Goal: Transaction & Acquisition: Download file/media

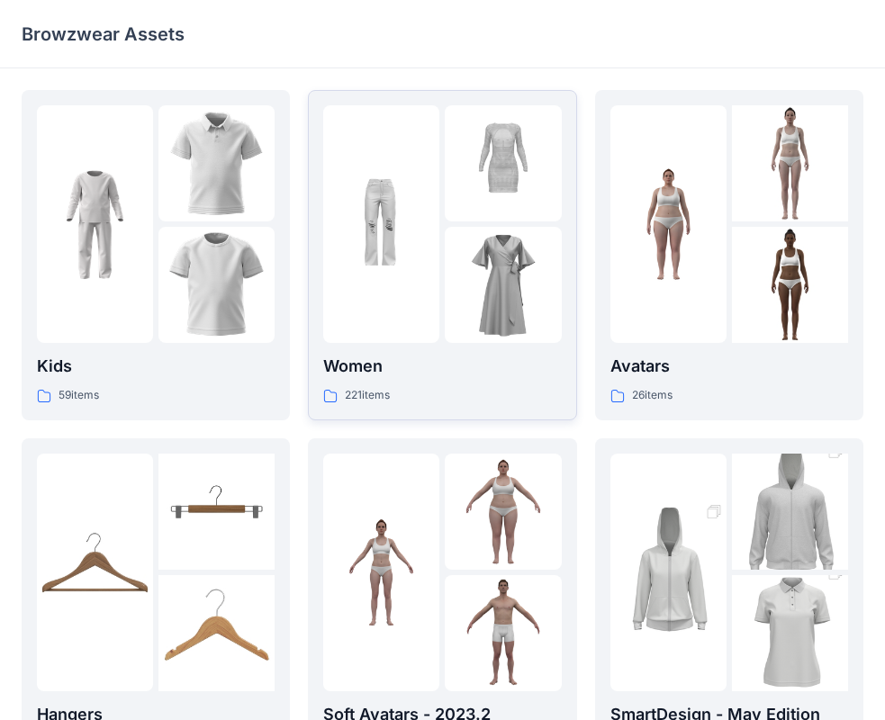
click at [491, 320] on img at bounding box center [503, 285] width 116 height 116
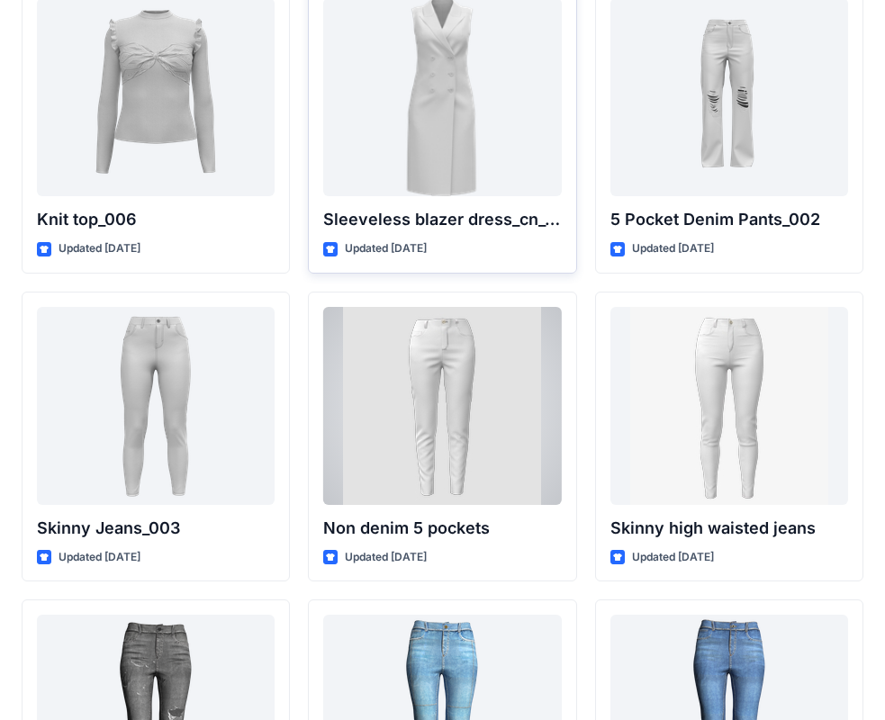
scroll to position [12038, 0]
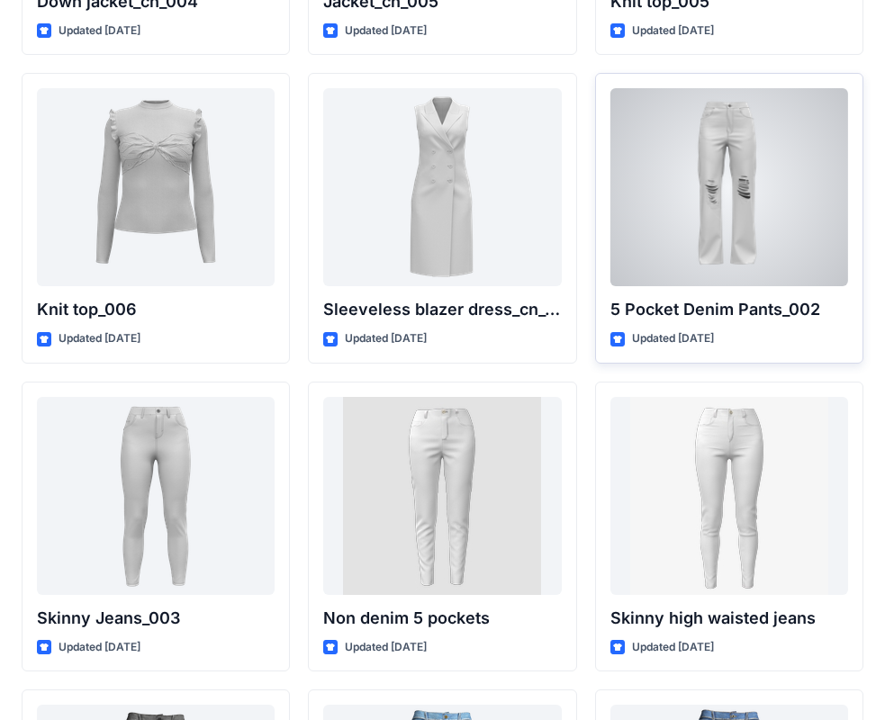
click at [651, 246] on div at bounding box center [729, 187] width 238 height 198
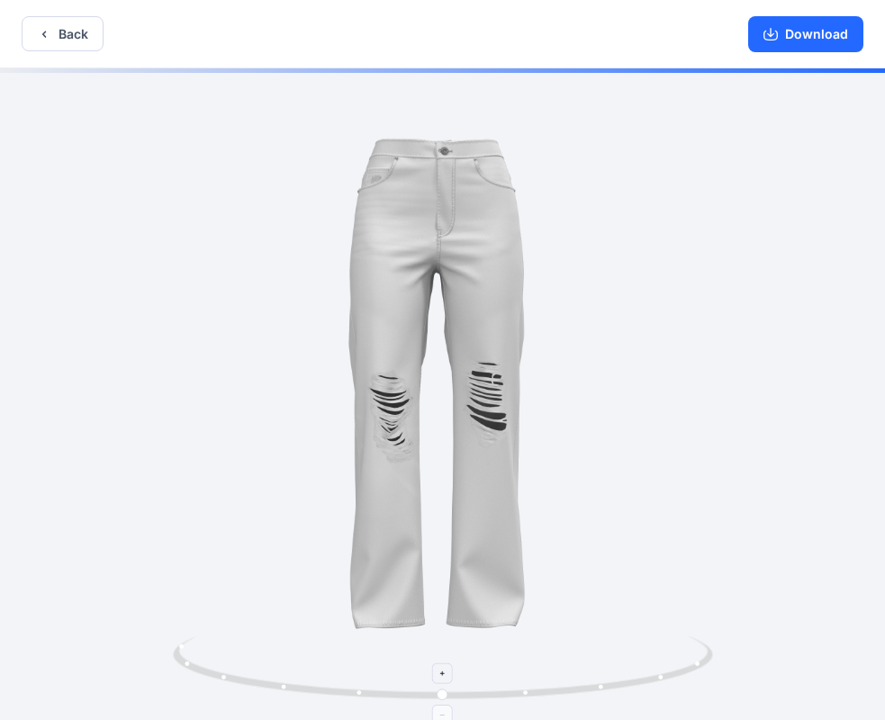
click at [605, 689] on icon at bounding box center [445, 669] width 544 height 67
click at [593, 688] on icon at bounding box center [445, 669] width 544 height 67
click at [598, 687] on icon at bounding box center [445, 669] width 544 height 67
drag, startPoint x: 523, startPoint y: 695, endPoint x: 578, endPoint y: 728, distance: 64.2
click at [578, 719] on html "Back Download Version History" at bounding box center [442, 361] width 885 height 723
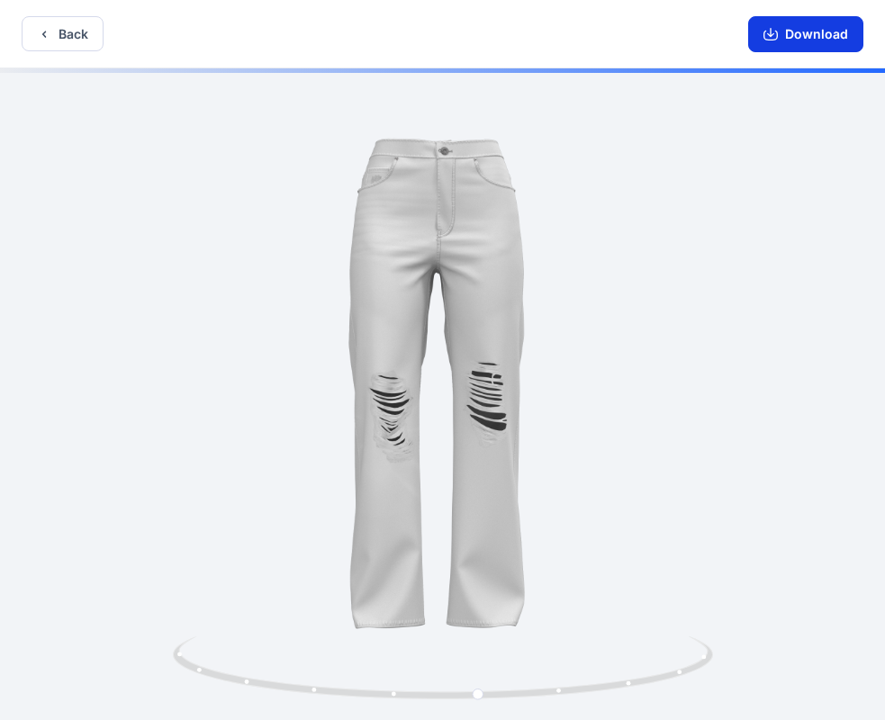
click at [810, 37] on button "Download" at bounding box center [805, 34] width 115 height 36
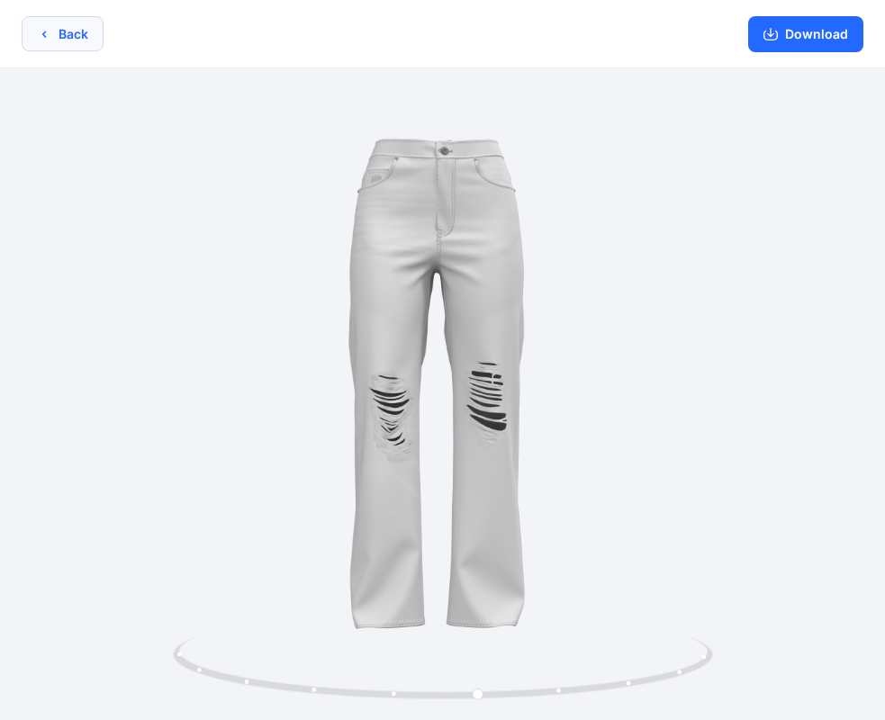
click at [66, 41] on button "Back" at bounding box center [63, 33] width 82 height 35
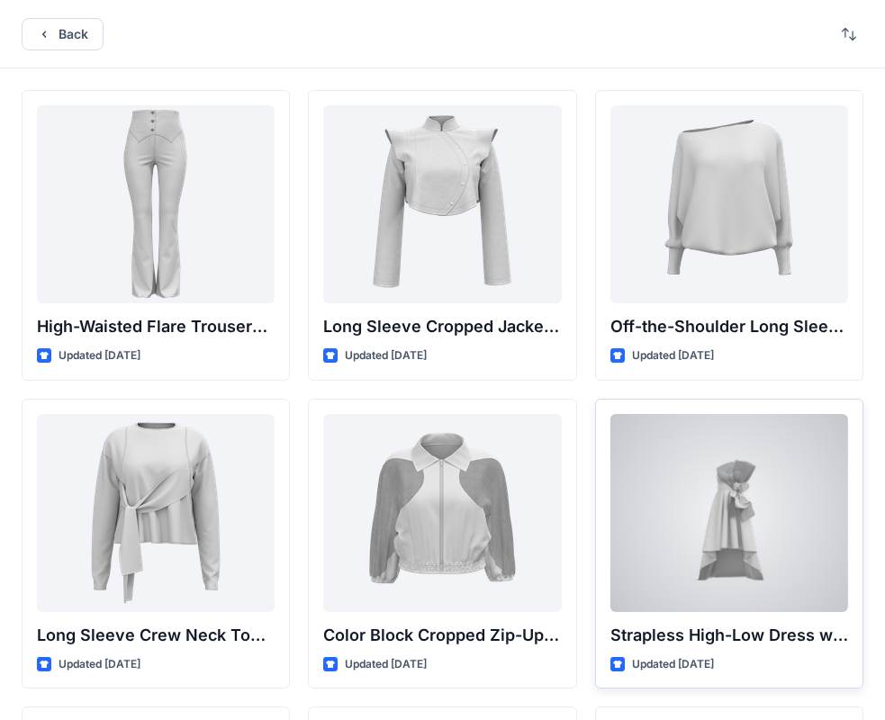
click at [708, 457] on div at bounding box center [729, 513] width 238 height 198
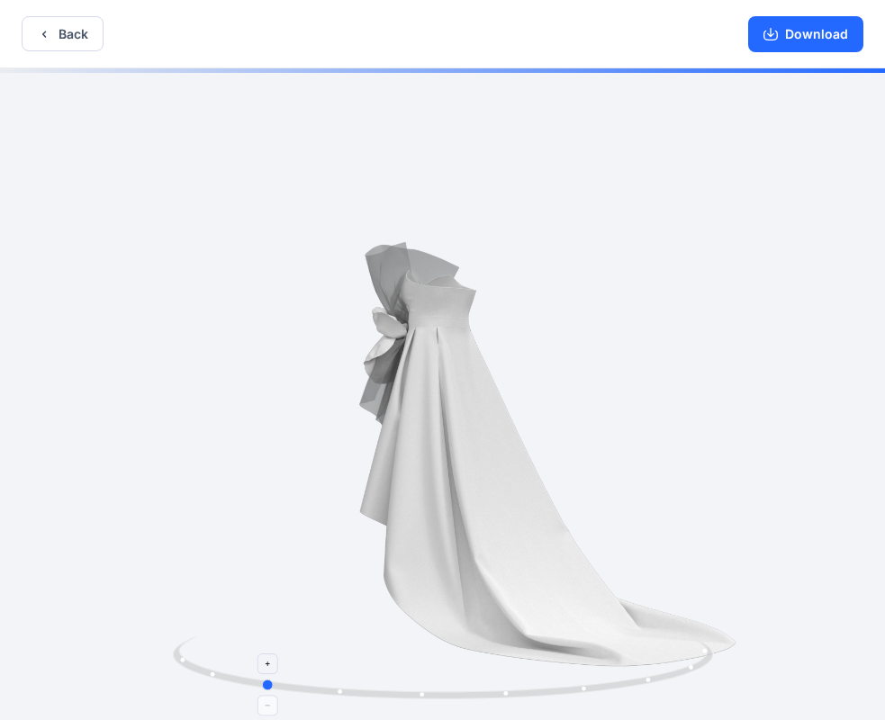
drag, startPoint x: 514, startPoint y: 693, endPoint x: 432, endPoint y: 691, distance: 81.9
click at [338, 694] on icon at bounding box center [445, 669] width 544 height 67
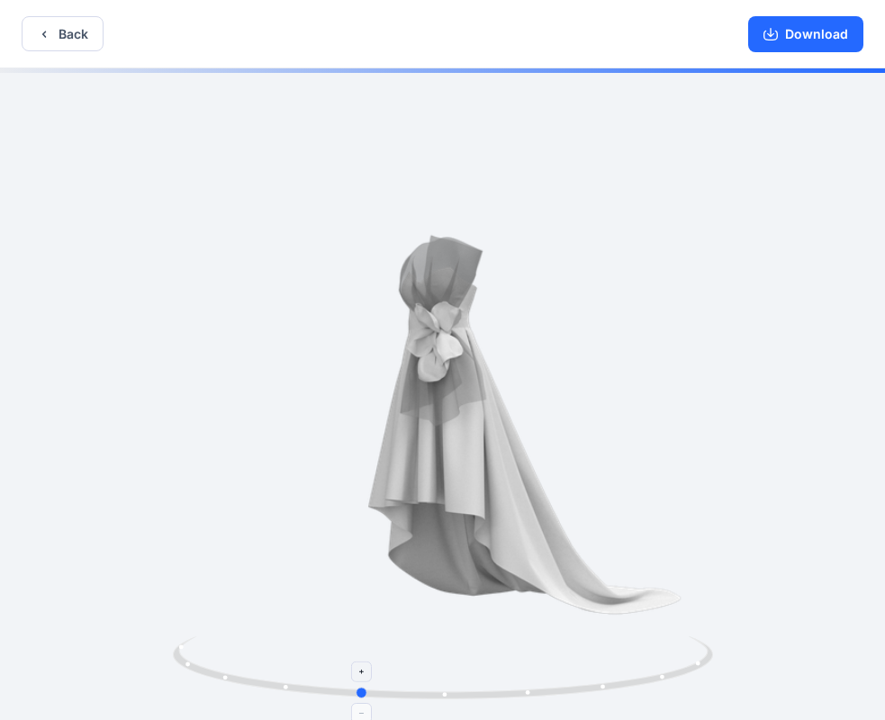
drag, startPoint x: 437, startPoint y: 696, endPoint x: 599, endPoint y: 690, distance: 162.1
click at [599, 690] on icon at bounding box center [445, 669] width 544 height 67
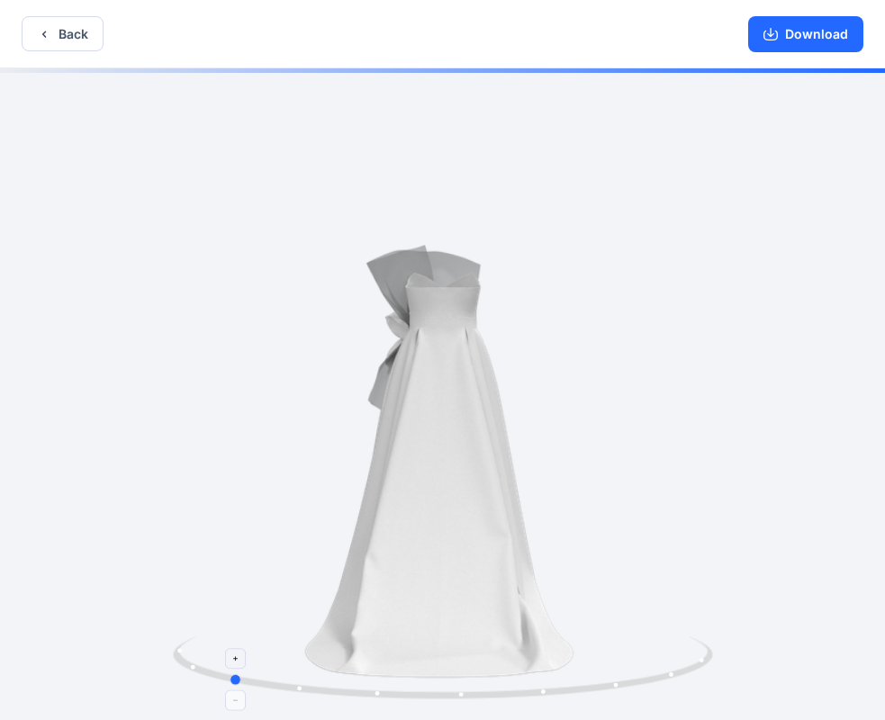
drag, startPoint x: 403, startPoint y: 695, endPoint x: 283, endPoint y: 683, distance: 121.1
click at [243, 680] on icon at bounding box center [445, 669] width 544 height 67
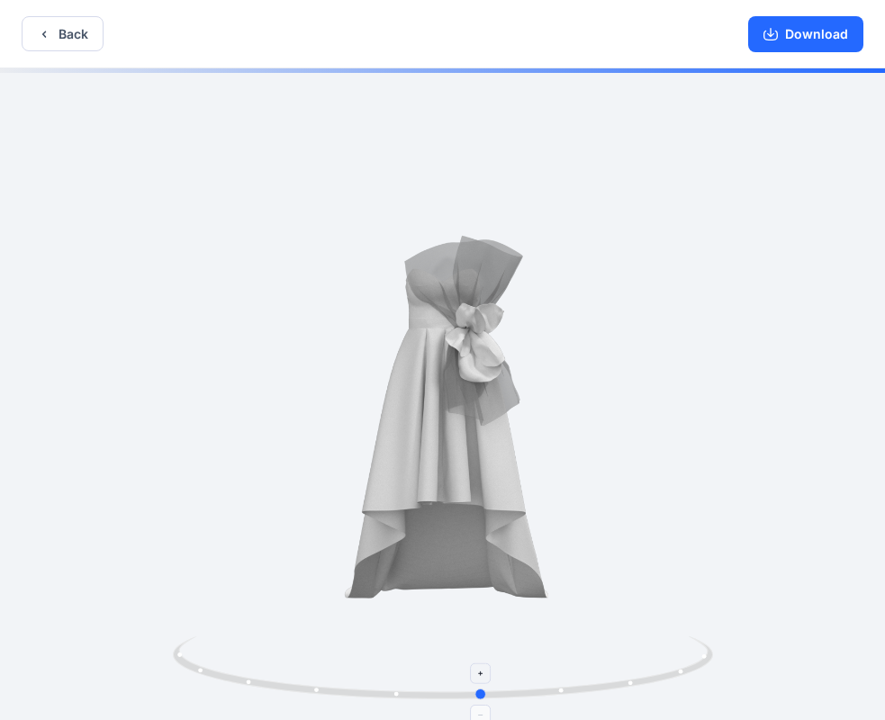
drag, startPoint x: 489, startPoint y: 696, endPoint x: 208, endPoint y: 651, distance: 284.3
click at [208, 651] on icon at bounding box center [445, 669] width 544 height 67
click at [804, 37] on button "Download" at bounding box center [805, 34] width 115 height 36
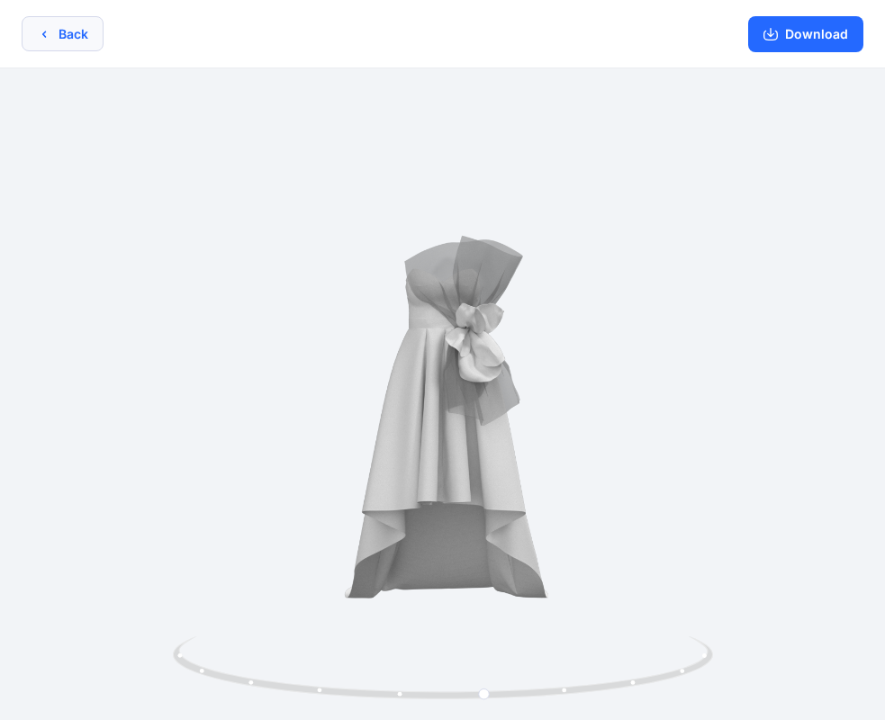
click at [49, 42] on button "Back" at bounding box center [63, 33] width 82 height 35
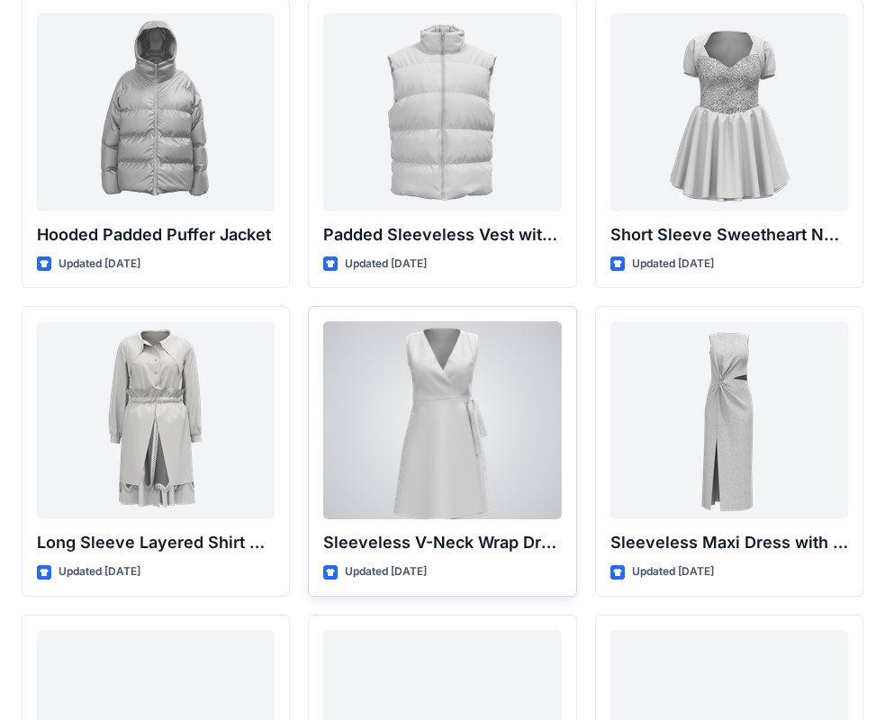
scroll to position [2070, 0]
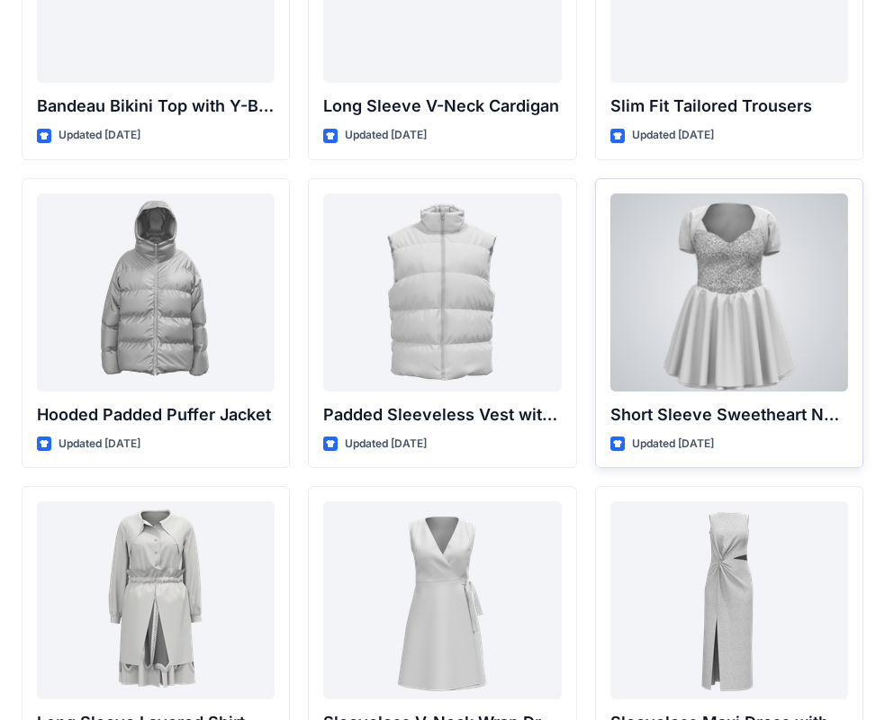
click at [742, 370] on div at bounding box center [729, 292] width 238 height 198
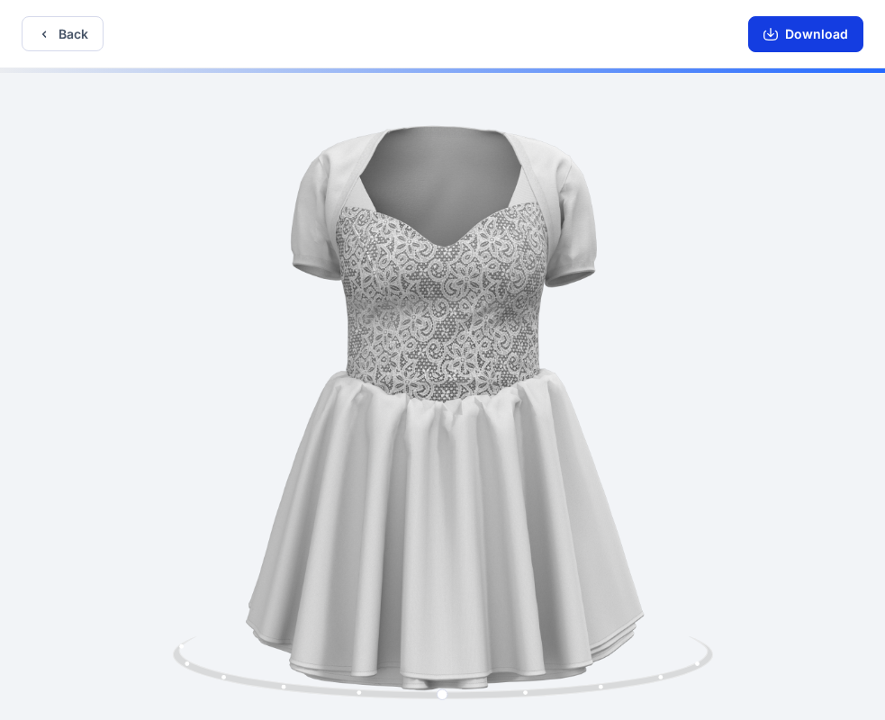
click at [827, 38] on button "Download" at bounding box center [805, 34] width 115 height 36
drag, startPoint x: 74, startPoint y: 30, endPoint x: 82, endPoint y: 17, distance: 15.0
click at [82, 17] on button "Back" at bounding box center [63, 33] width 82 height 35
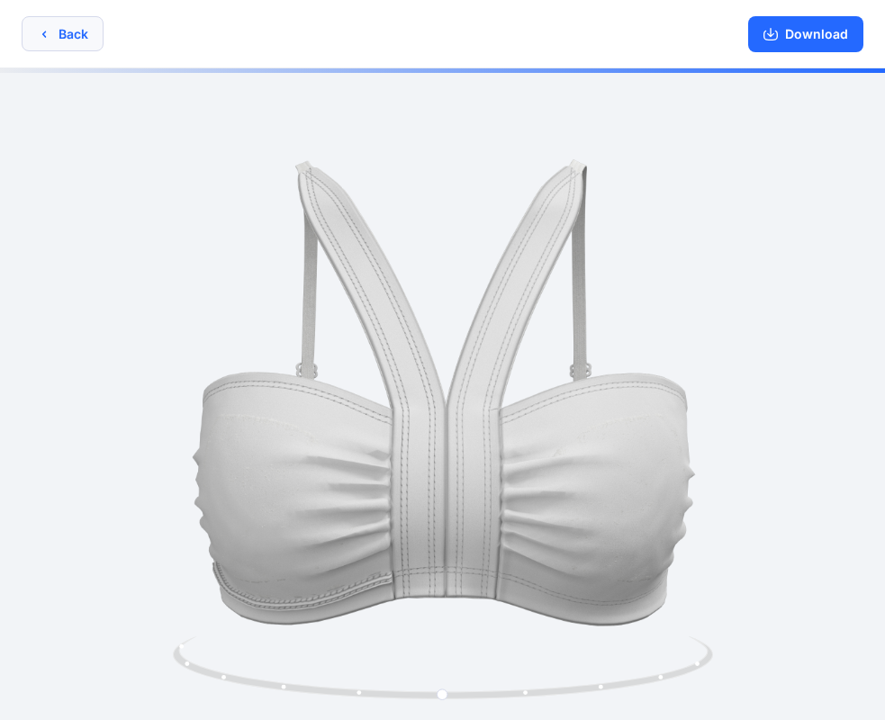
click at [71, 40] on button "Back" at bounding box center [63, 33] width 82 height 35
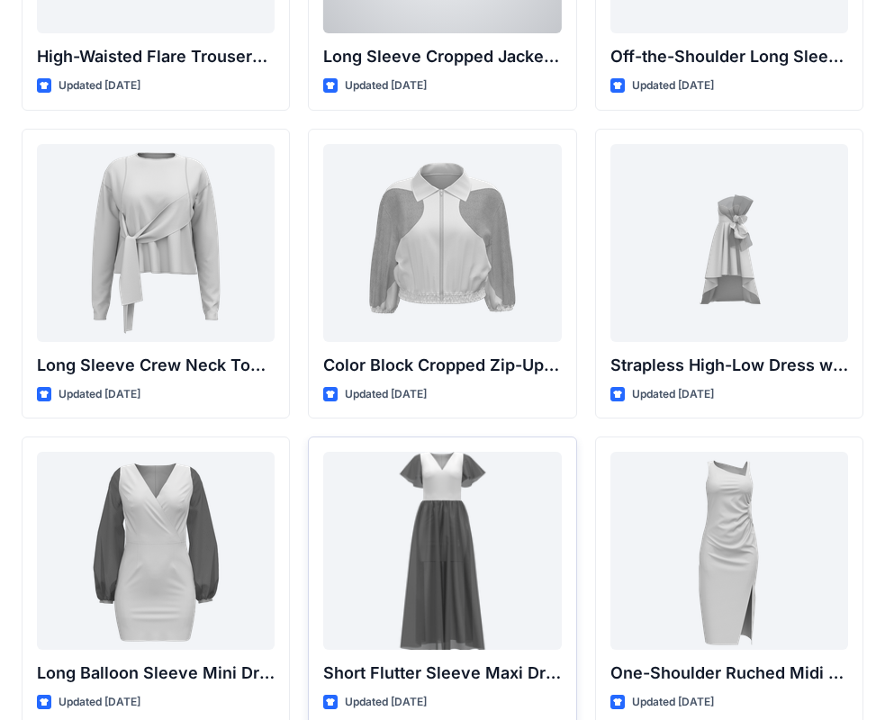
scroll to position [540, 0]
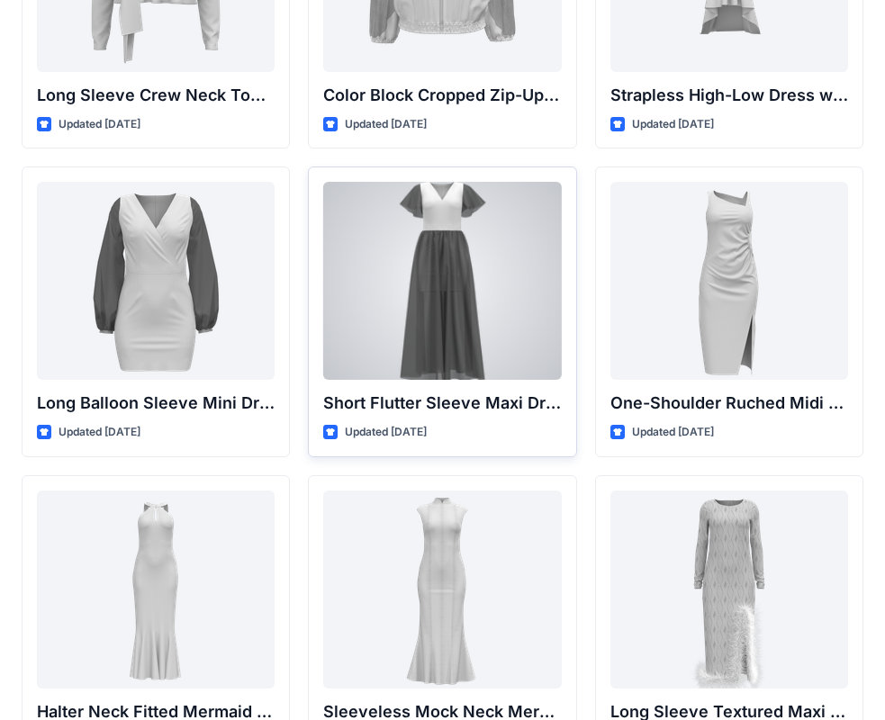
click at [526, 285] on div at bounding box center [442, 281] width 238 height 198
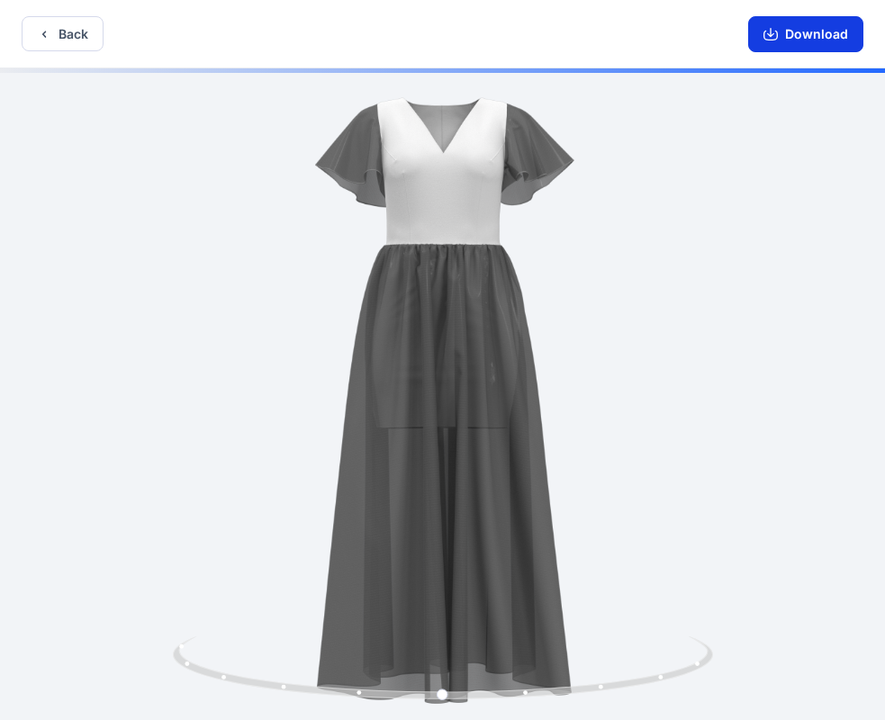
click at [839, 34] on button "Download" at bounding box center [805, 34] width 115 height 36
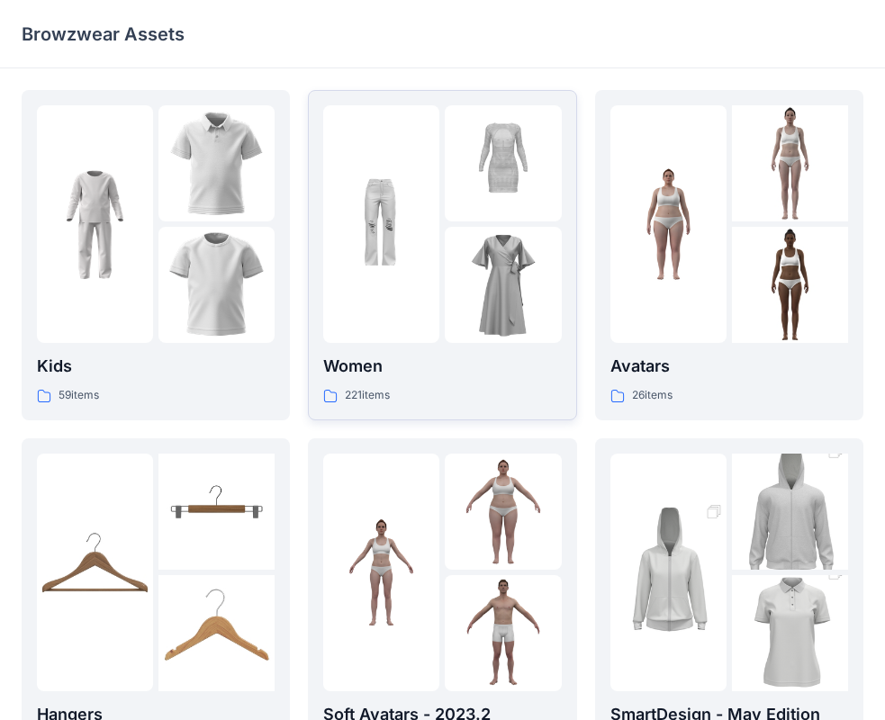
click at [482, 230] on img at bounding box center [503, 285] width 116 height 116
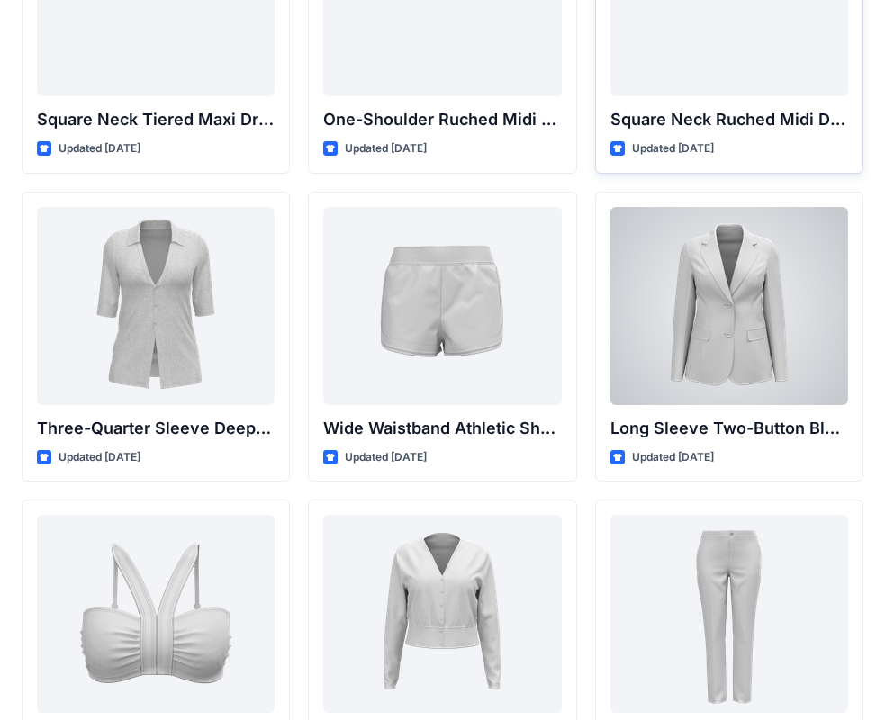
scroll to position [1260, 0]
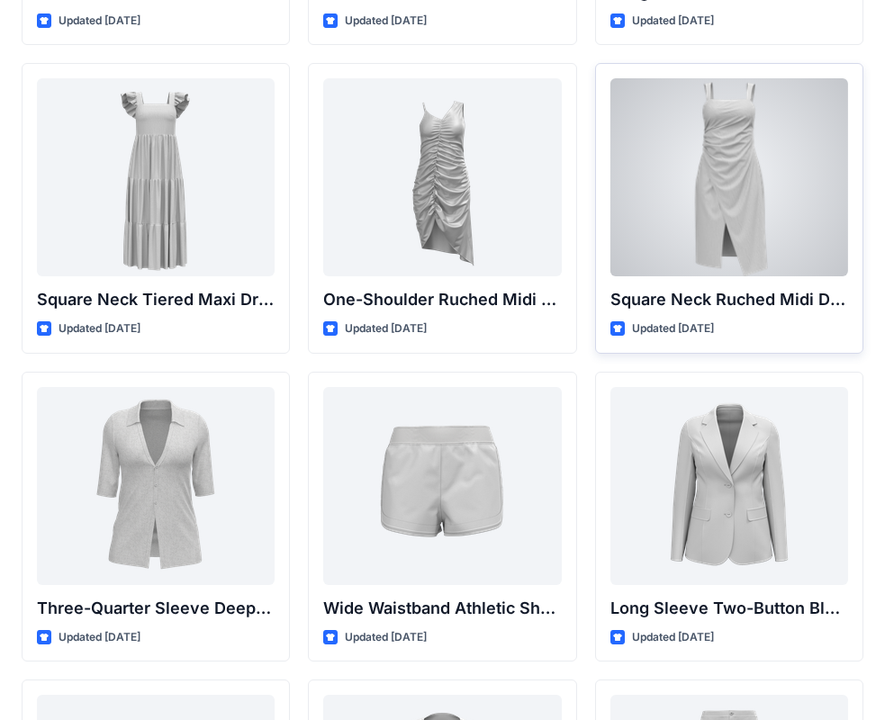
click at [651, 180] on div at bounding box center [729, 177] width 238 height 198
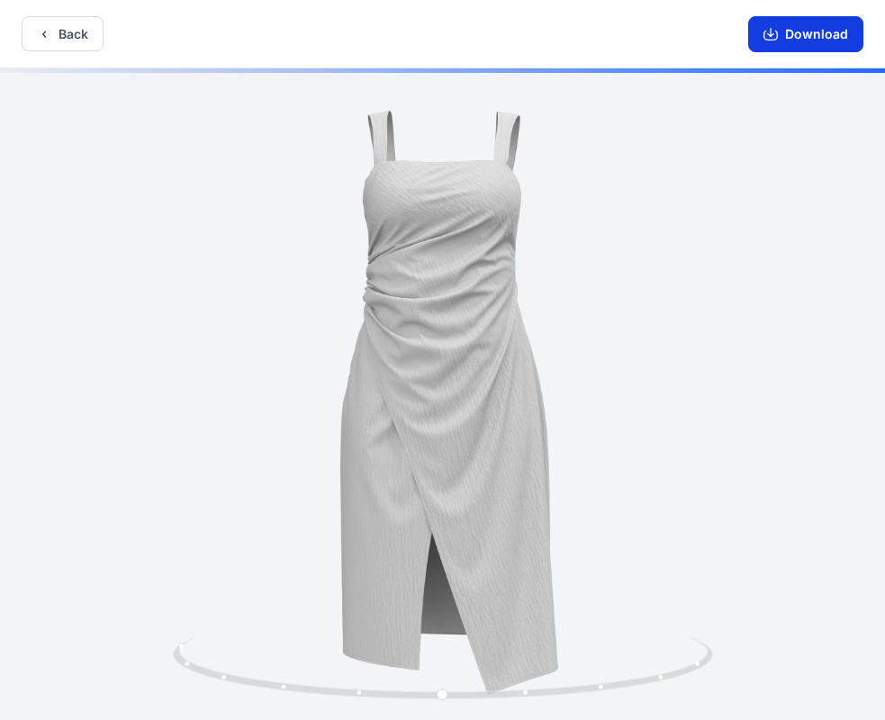
click at [777, 32] on icon "button" at bounding box center [770, 34] width 14 height 14
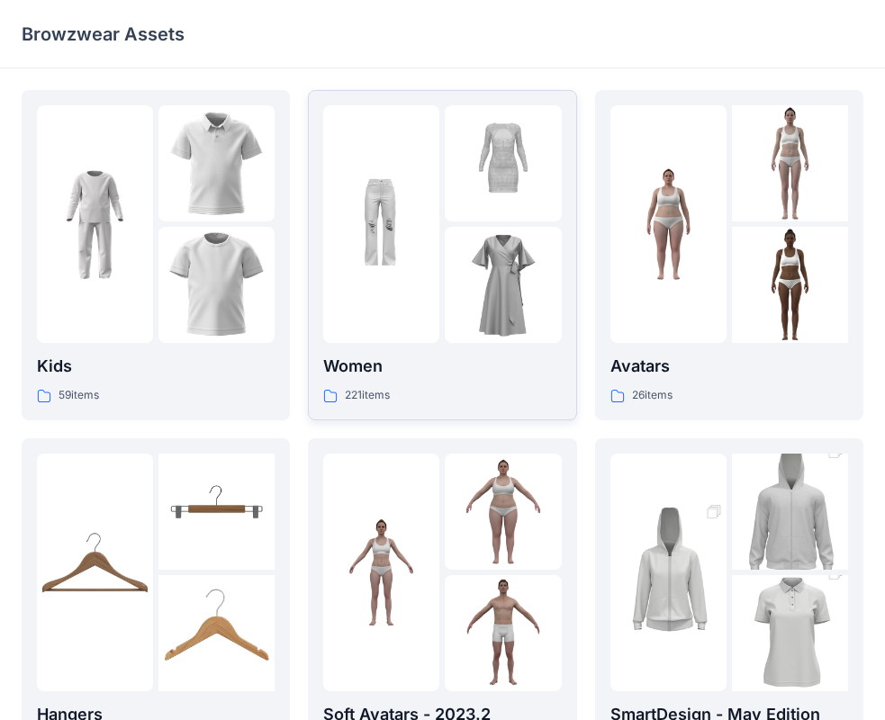
click at [437, 337] on div at bounding box center [381, 224] width 116 height 238
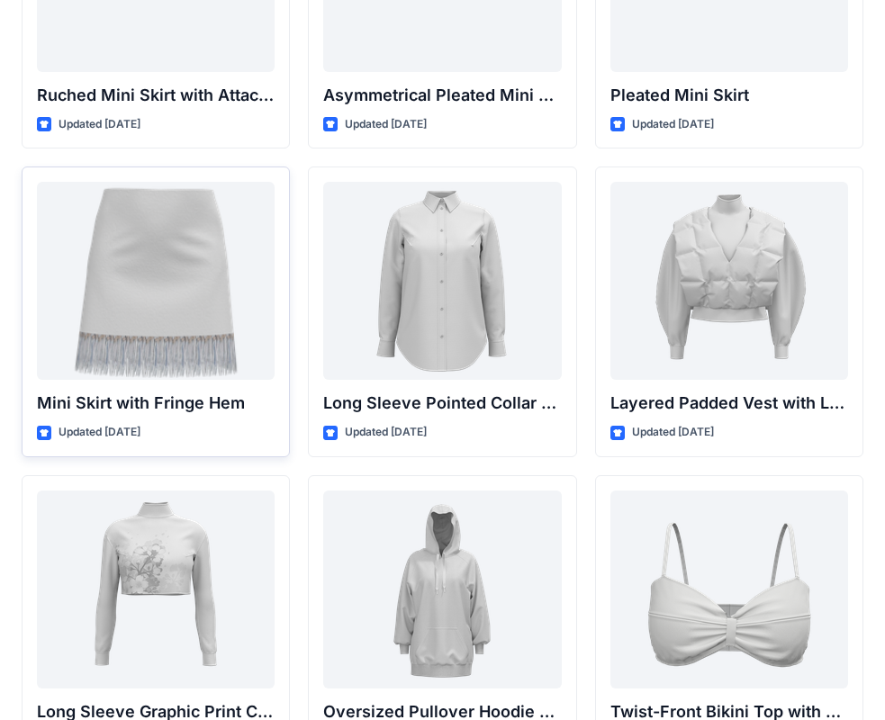
scroll to position [4983, 0]
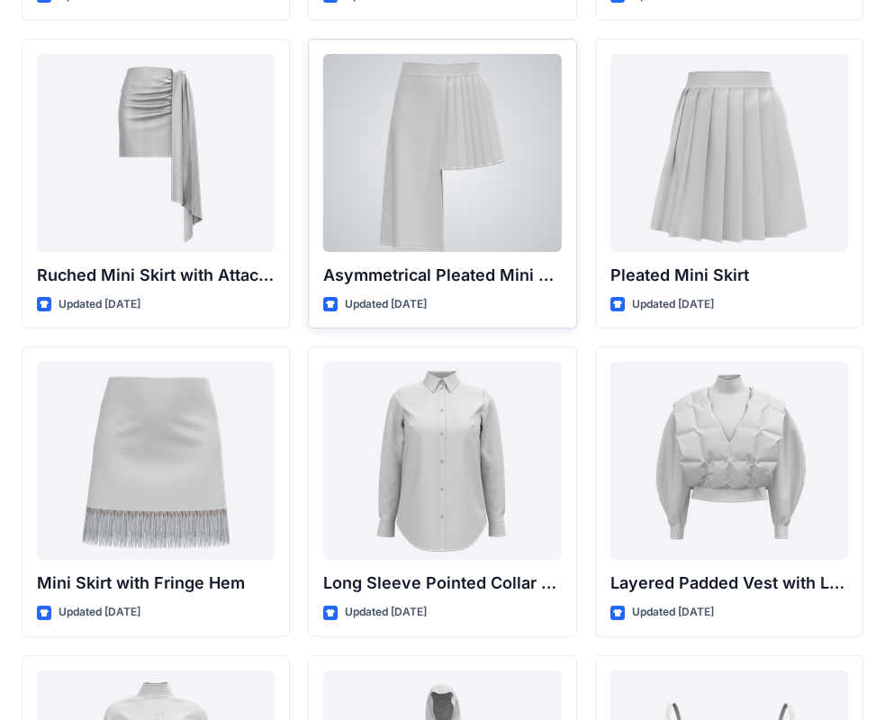
click at [428, 149] on div at bounding box center [442, 153] width 238 height 198
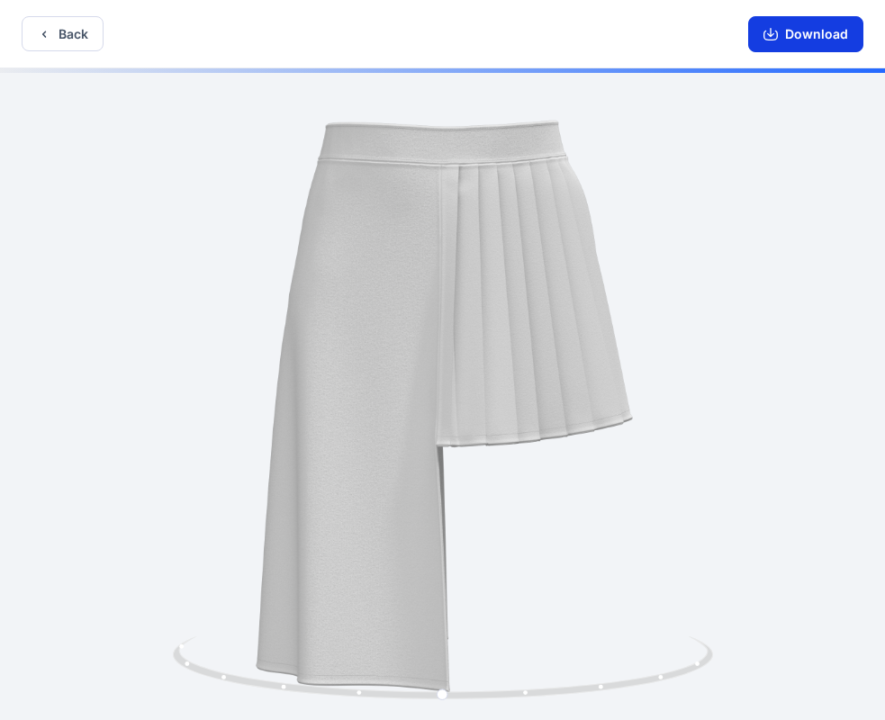
click at [816, 37] on button "Download" at bounding box center [805, 34] width 115 height 36
